Goal: Transaction & Acquisition: Obtain resource

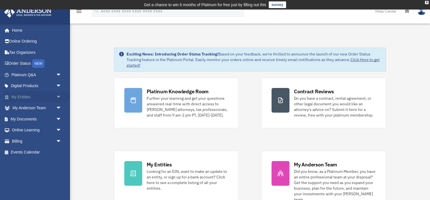
click at [51, 96] on link "My Entities arrow_drop_down" at bounding box center [37, 96] width 66 height 11
click at [59, 98] on span "arrow_drop_down" at bounding box center [61, 96] width 11 height 11
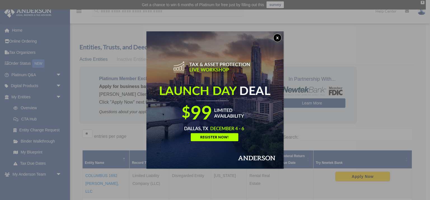
click at [277, 40] on button "x" at bounding box center [277, 38] width 8 height 8
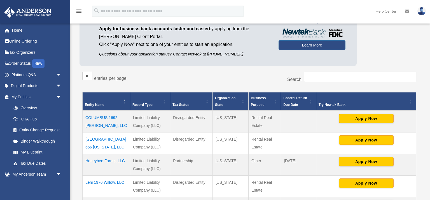
scroll to position [59, 0]
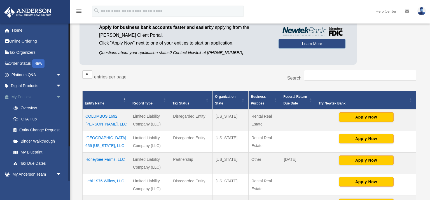
click at [59, 96] on span "arrow_drop_down" at bounding box center [61, 96] width 11 height 11
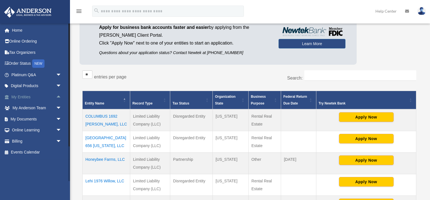
click at [59, 96] on span "arrow_drop_up" at bounding box center [61, 96] width 11 height 11
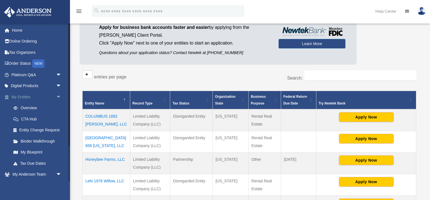
click at [59, 96] on span "arrow_drop_down" at bounding box center [61, 96] width 11 height 11
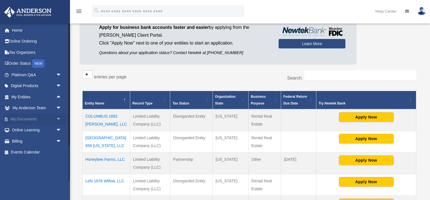
click at [56, 120] on span "arrow_drop_down" at bounding box center [61, 118] width 11 height 11
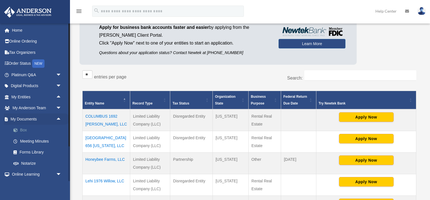
click at [18, 131] on span at bounding box center [19, 130] width 4 height 4
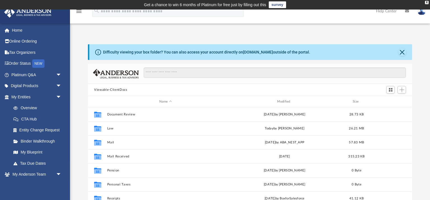
scroll to position [127, 324]
click at [402, 54] on button "Close" at bounding box center [402, 52] width 8 height 8
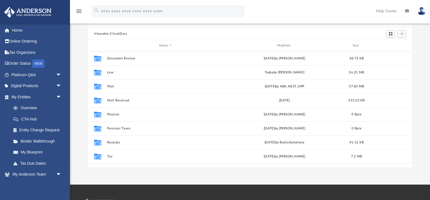
scroll to position [38, 0]
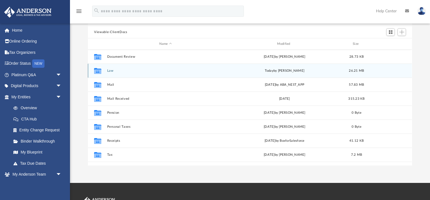
click at [112, 72] on button "Law" at bounding box center [165, 71] width 117 height 4
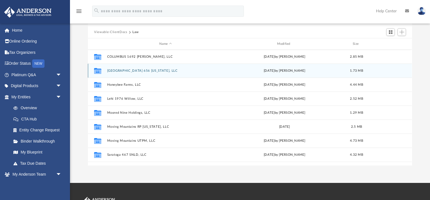
click at [112, 72] on button "[GEOGRAPHIC_DATA] 656 [US_STATE], LLC" at bounding box center [165, 71] width 117 height 4
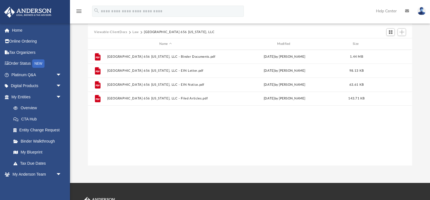
click at [136, 31] on button "Law" at bounding box center [135, 32] width 6 height 5
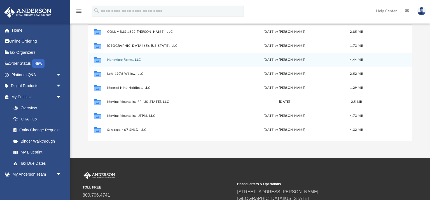
scroll to position [10, 0]
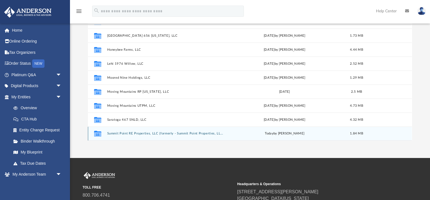
click at [137, 134] on button "Summit Point RE Properties, LLC (formerly - Summit Point Properties, LLC)" at bounding box center [165, 133] width 117 height 4
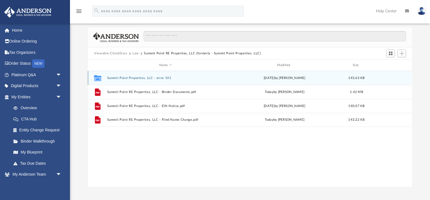
scroll to position [15, 0]
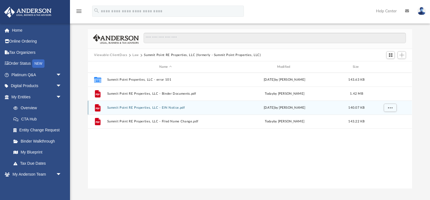
click at [152, 108] on button "Summit Point RE Properties, LLC - EIN Notice.pdf" at bounding box center [165, 108] width 117 height 4
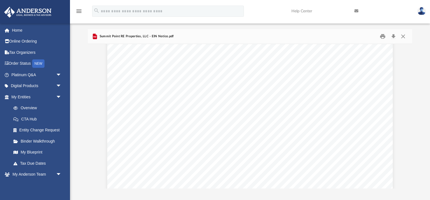
scroll to position [0, 0]
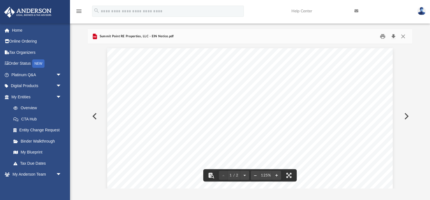
click at [394, 39] on button "Download" at bounding box center [393, 36] width 10 height 9
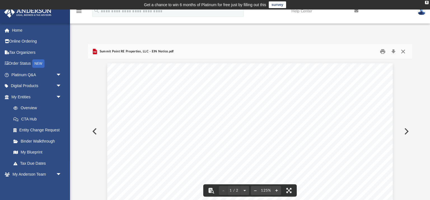
click at [406, 53] on button "Close" at bounding box center [403, 51] width 10 height 9
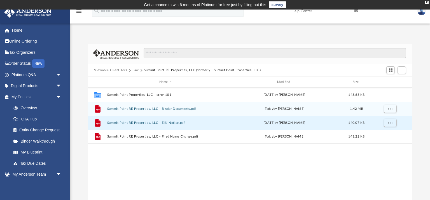
click at [152, 109] on button "Summit Point RE Properties, LLC - Binder Documents.pdf" at bounding box center [165, 109] width 117 height 4
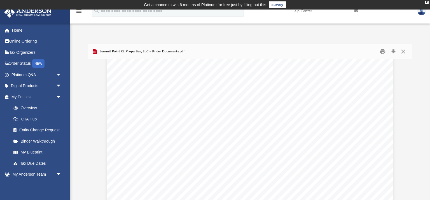
scroll to position [2286, 0]
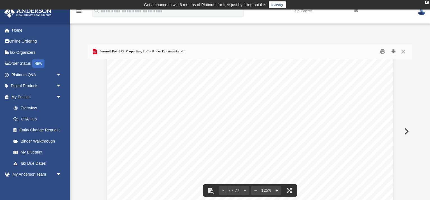
click at [393, 54] on button "Download" at bounding box center [393, 51] width 10 height 9
